Goal: Task Accomplishment & Management: Manage account settings

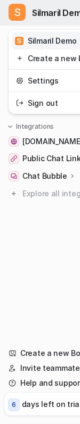
click at [56, 14] on span "Silmaril Demo" at bounding box center [59, 12] width 54 height 15
